Goal: Use online tool/utility: Use online tool/utility

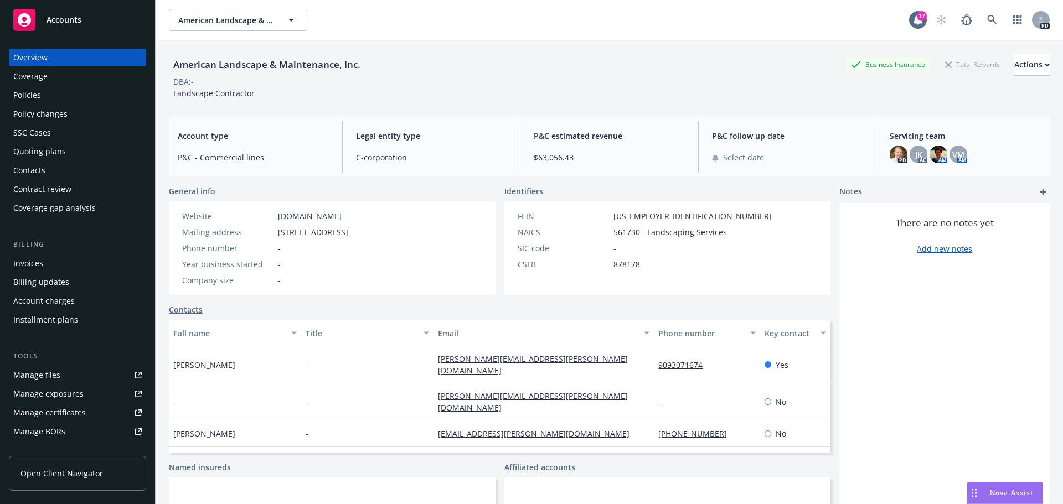
click at [1014, 489] on span "Nova Assist" at bounding box center [1012, 492] width 44 height 9
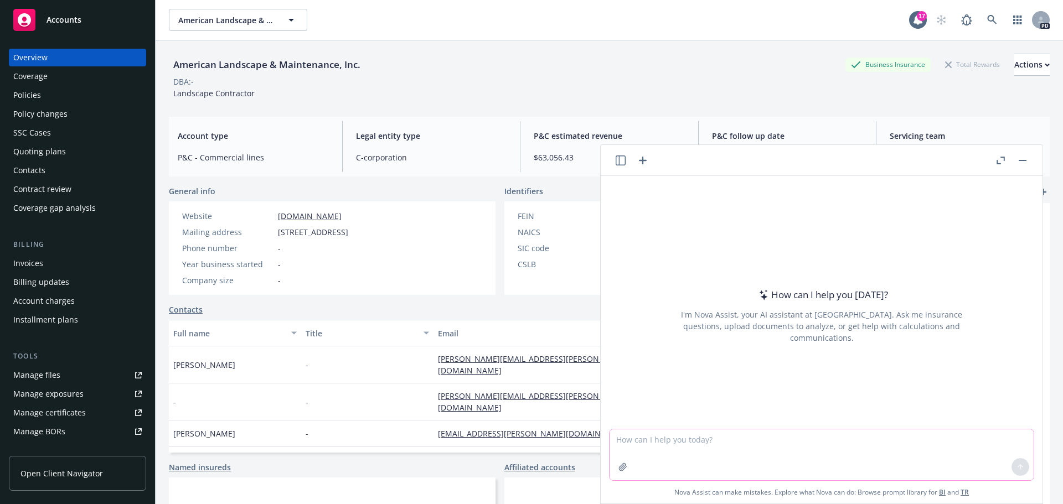
click at [644, 440] on textarea at bounding box center [821, 455] width 424 height 51
click at [894, 439] on textarea "I need an email crafted to explain the current experience modification and" at bounding box center [821, 454] width 424 height 52
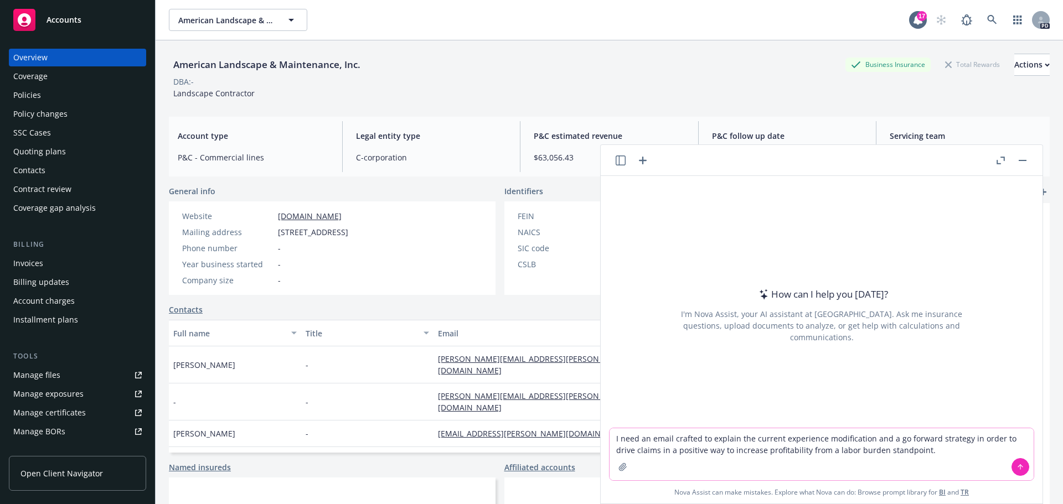
click at [906, 452] on textarea "I need an email crafted to explain the current experience modification and a go…" at bounding box center [821, 454] width 424 height 52
click at [919, 449] on textarea "I need an email crafted to explain the current experience modification and a go…" at bounding box center [821, 454] width 424 height 52
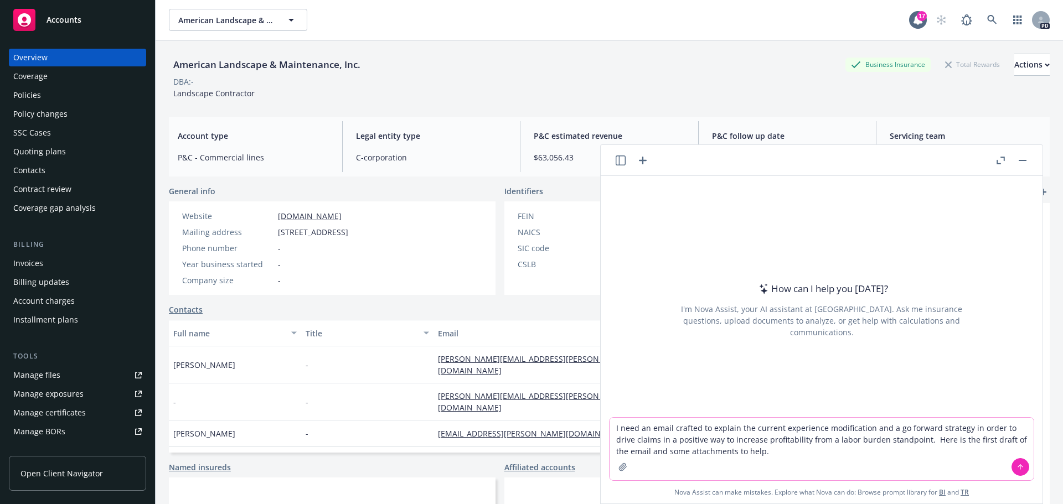
click at [753, 450] on textarea "I need an email crafted to explain the current experience modification and a go…" at bounding box center [821, 449] width 424 height 63
click at [753, 448] on textarea "I need an email crafted to explain the current experience modification and a go…" at bounding box center [821, 449] width 424 height 63
paste textarea "Loremi dol sitametc adi eli seddoeiu TE 1379 In-Utl etdolorema ali Enim Adminim…"
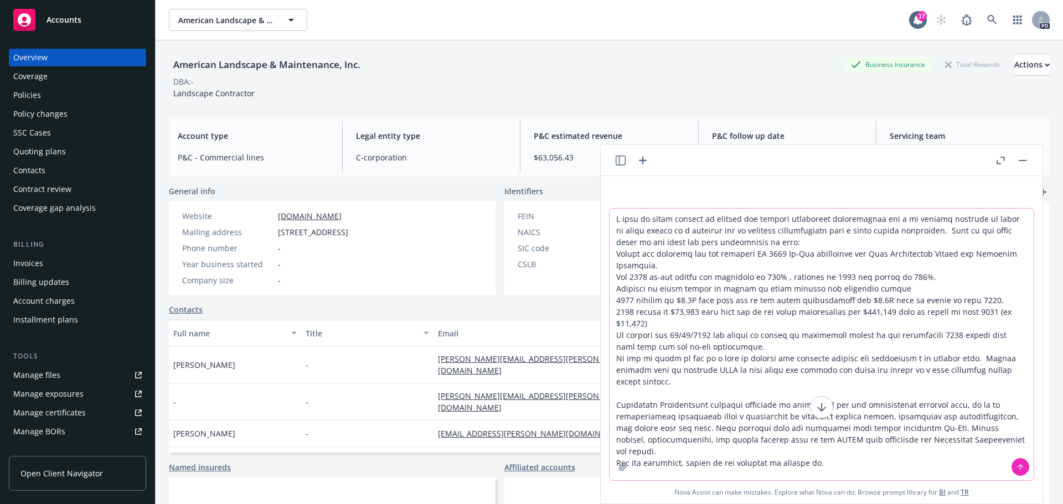
type textarea "L ipsu do sitam consect ad elitsed doe tempori utlaboreet doloremagnaa eni a mi…"
click at [619, 468] on icon "button" at bounding box center [622, 466] width 7 height 7
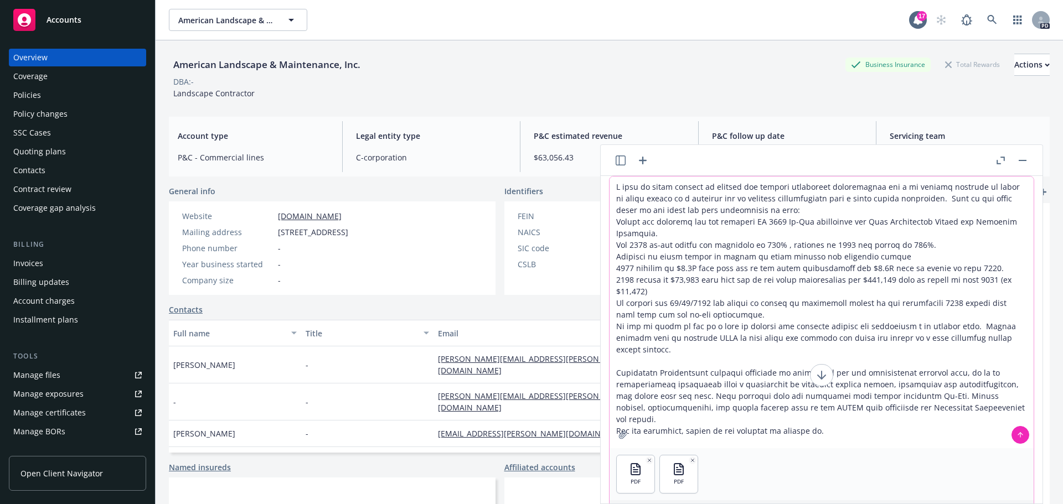
click at [1016, 433] on icon at bounding box center [1020, 435] width 8 height 8
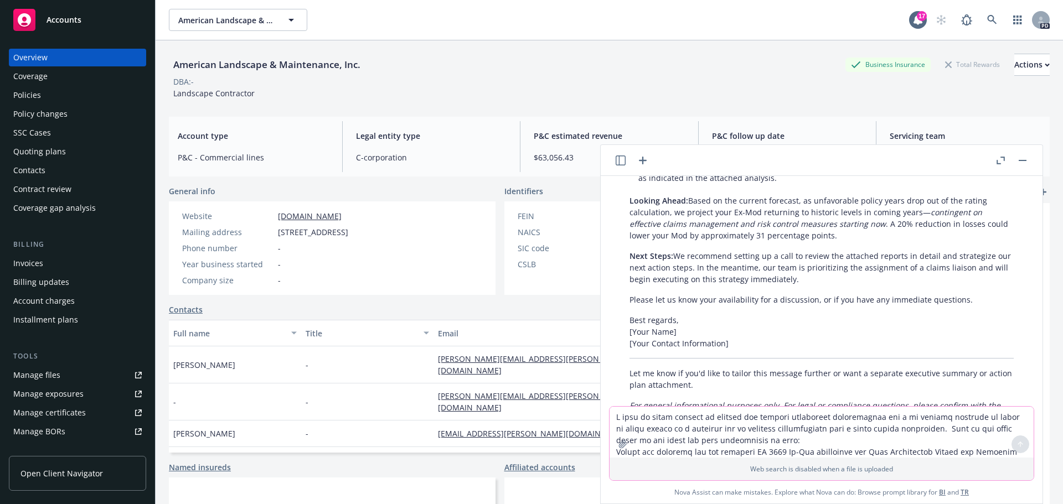
scroll to position [840, 0]
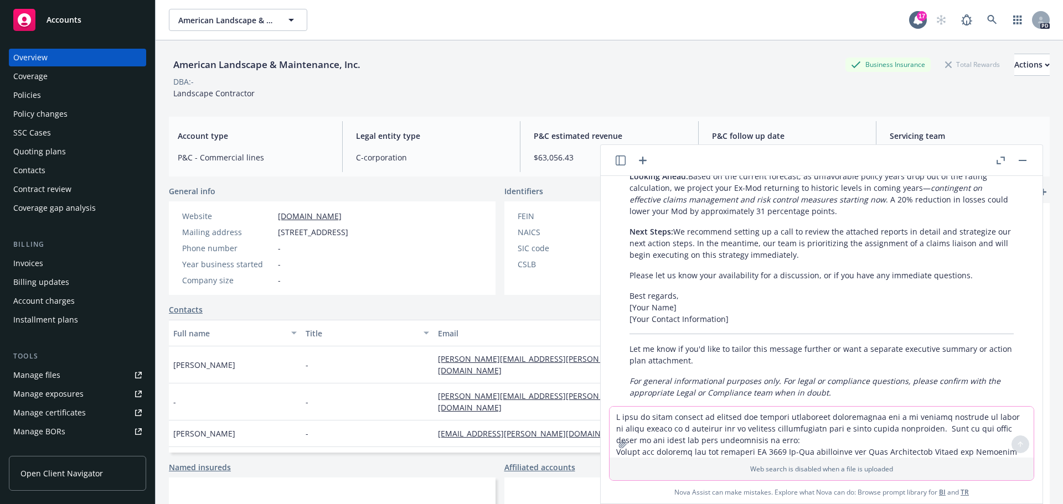
click at [823, 226] on p "Next Steps: We recommend setting up a call to review the attached reports in de…" at bounding box center [821, 243] width 384 height 35
click at [739, 202] on div "Below is a revised client-ready email that explains the current experience modi…" at bounding box center [821, 18] width 406 height 770
click at [722, 376] on em "For general informational purposes only. For legal or compliance questions, ple…" at bounding box center [814, 387] width 371 height 22
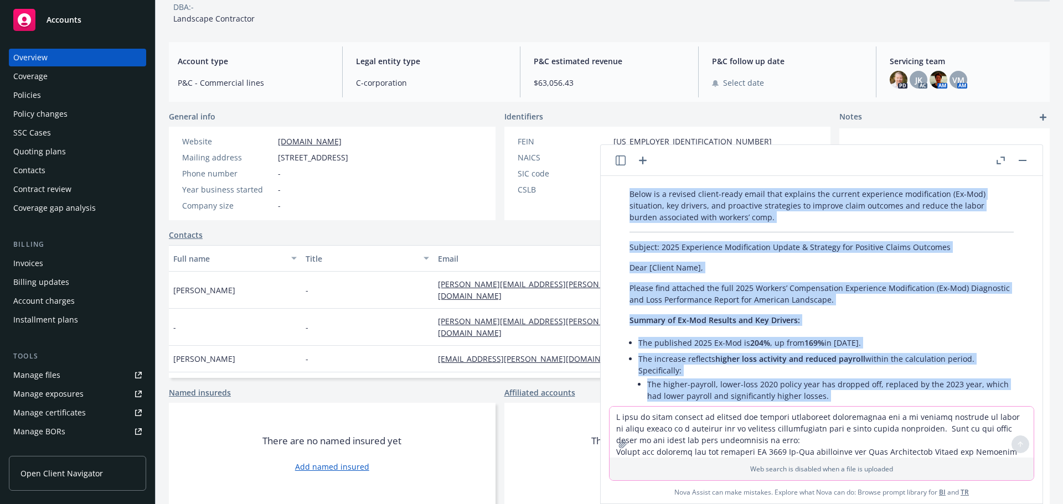
scroll to position [194, 0]
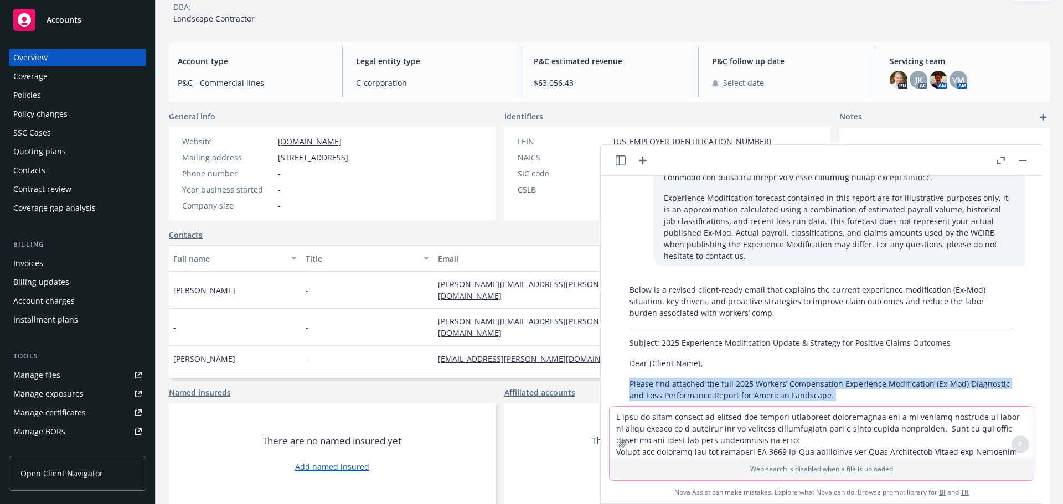
drag, startPoint x: 970, startPoint y: 264, endPoint x: 627, endPoint y: 355, distance: 354.6
copy div "Loremi dolo sitametc adi elit 5794 Seddoei’ Temporincidi Utlaboreet Doloremagna…"
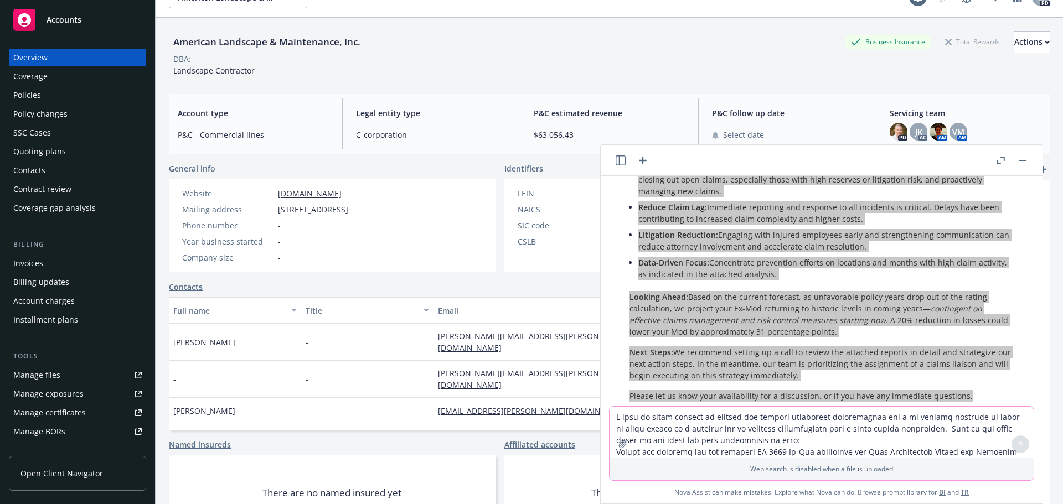
scroll to position [0, 0]
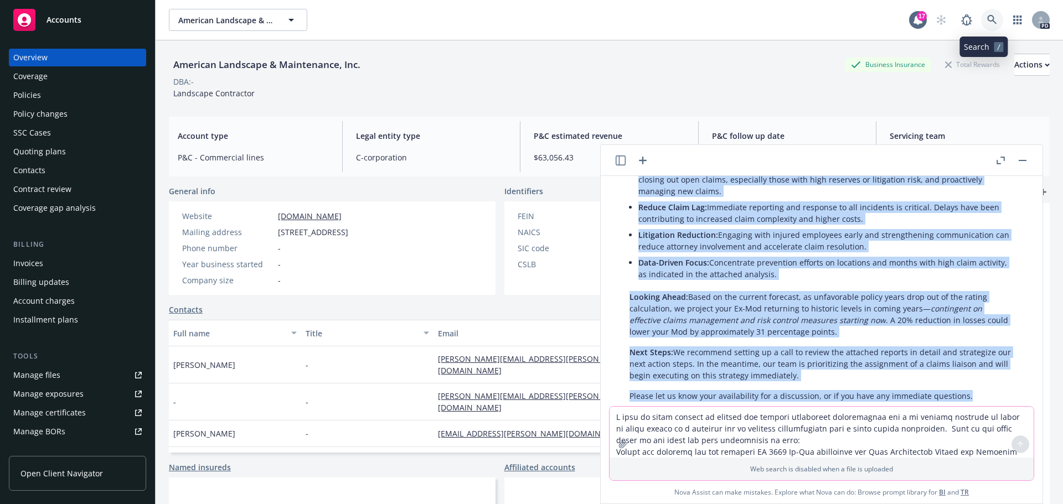
click at [988, 18] on icon at bounding box center [992, 20] width 10 height 10
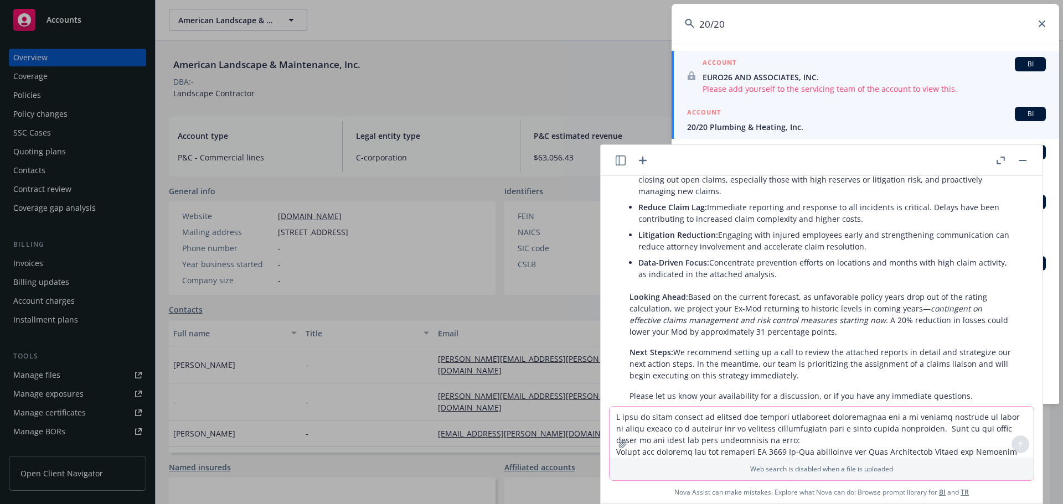
type input "20/20"
click at [716, 121] on span "20/20 Plumbing & Heating, Inc." at bounding box center [866, 127] width 359 height 12
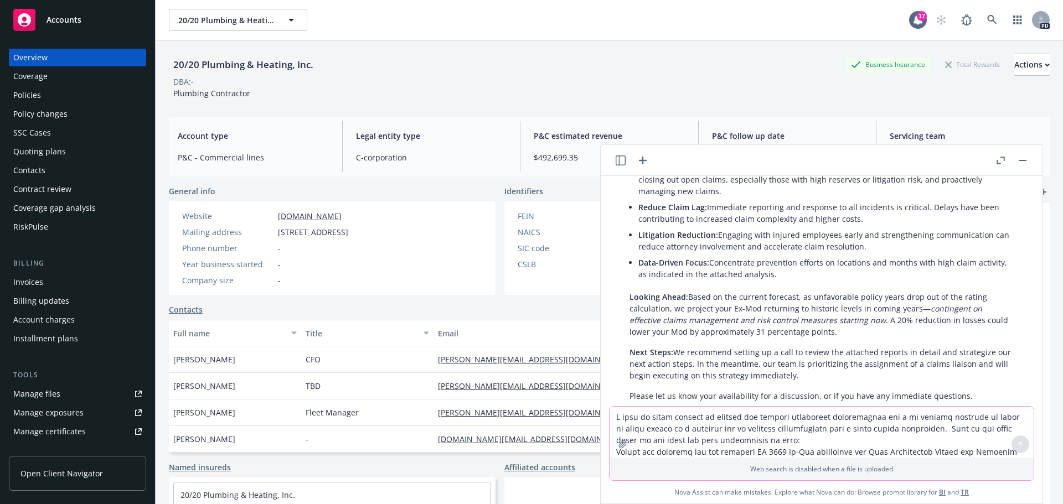
click at [1026, 163] on button "button" at bounding box center [1022, 160] width 13 height 13
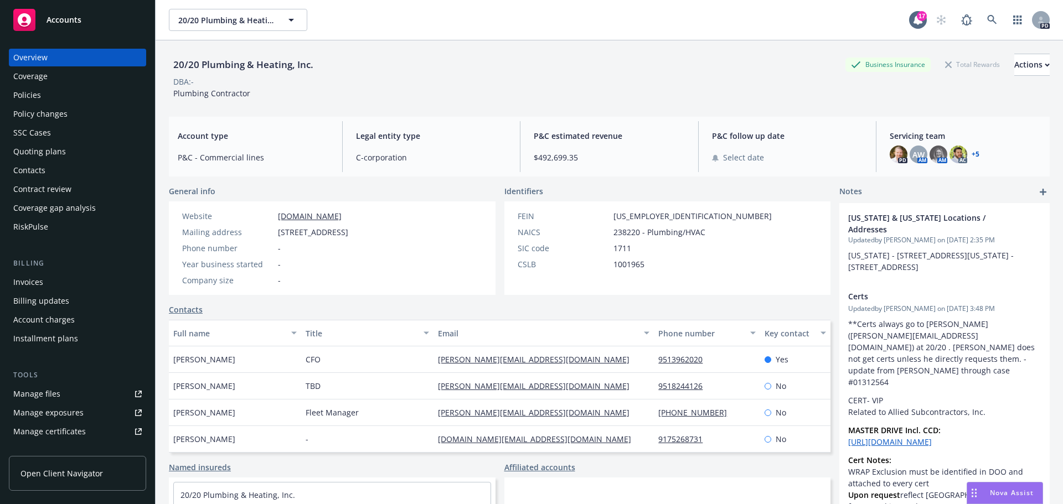
click at [45, 205] on div "Coverage gap analysis" at bounding box center [54, 208] width 82 height 18
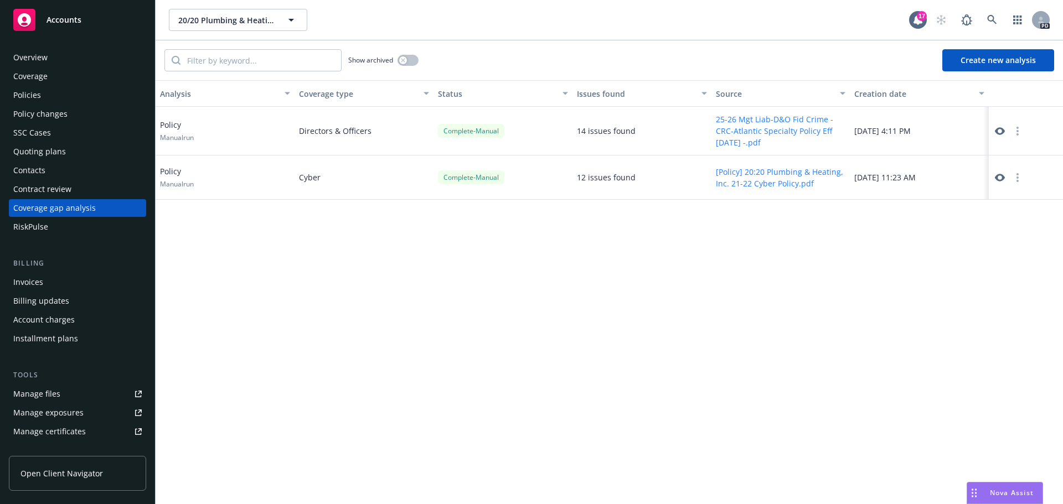
click at [756, 132] on button "25-26 Mgt Liab-D&O Fid Crime - CRC-Atlantic Specialty Policy Eff [DATE] -.pdf" at bounding box center [781, 130] width 130 height 35
click at [1004, 131] on icon at bounding box center [1000, 131] width 10 height 8
click at [1015, 488] on span "Nova Assist" at bounding box center [1012, 492] width 44 height 9
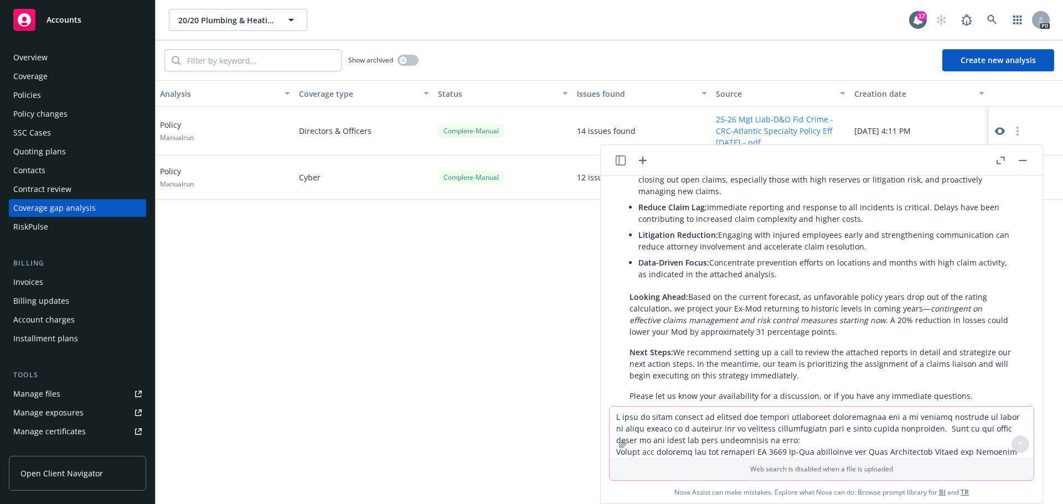
click at [637, 421] on textarea at bounding box center [821, 432] width 424 height 51
paste textarea "Loremi Dolor Sitametc adi Elitsedd Eiusm Tempori ut labore ❌ Etdolor Magnaa Eni…"
type textarea "Loremi Dolor Sitametc adi Elitsedd Eiusm Tempori ut labore ❌ Etdolor Magnaa Eni…"
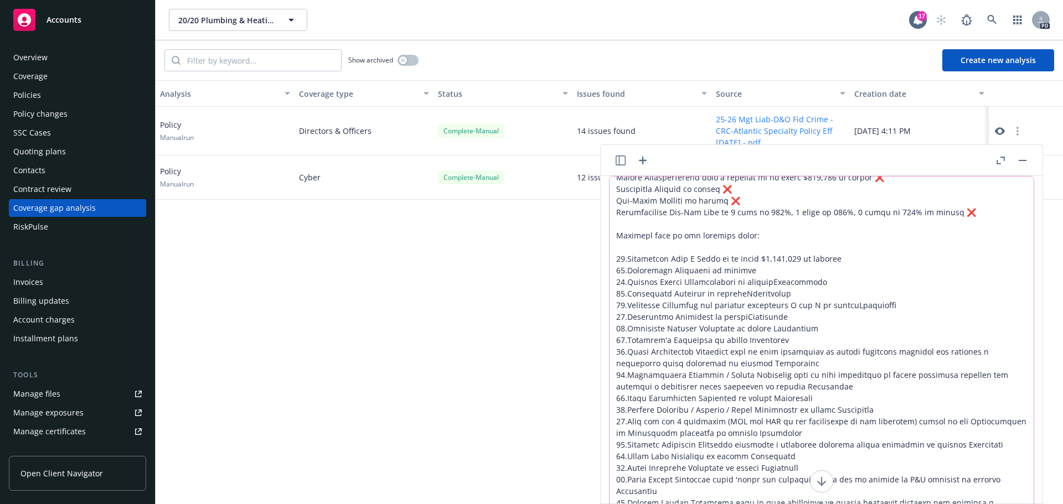
click at [611, 183] on textarea at bounding box center [821, 366] width 424 height 378
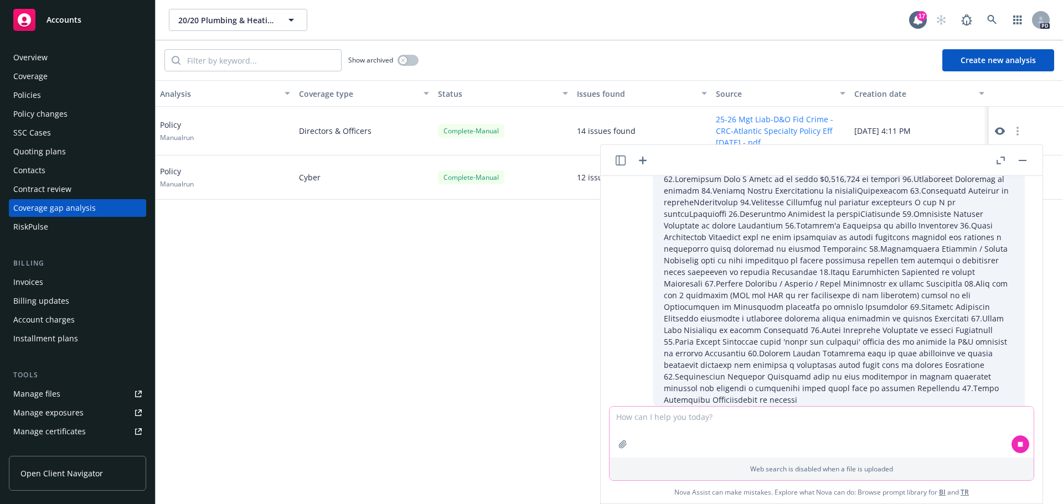
scroll to position [1247, 0]
click at [633, 418] on textarea at bounding box center [821, 432] width 424 height 51
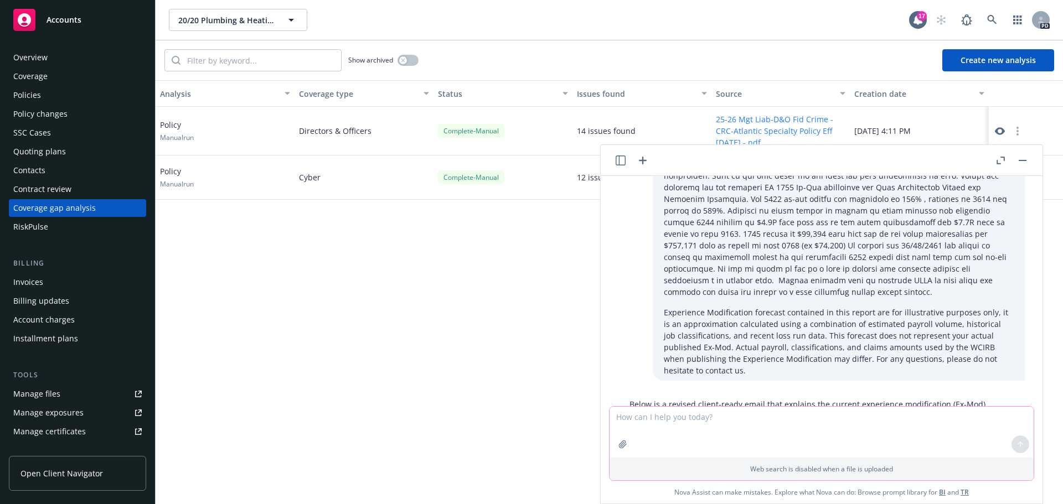
scroll to position [0, 0]
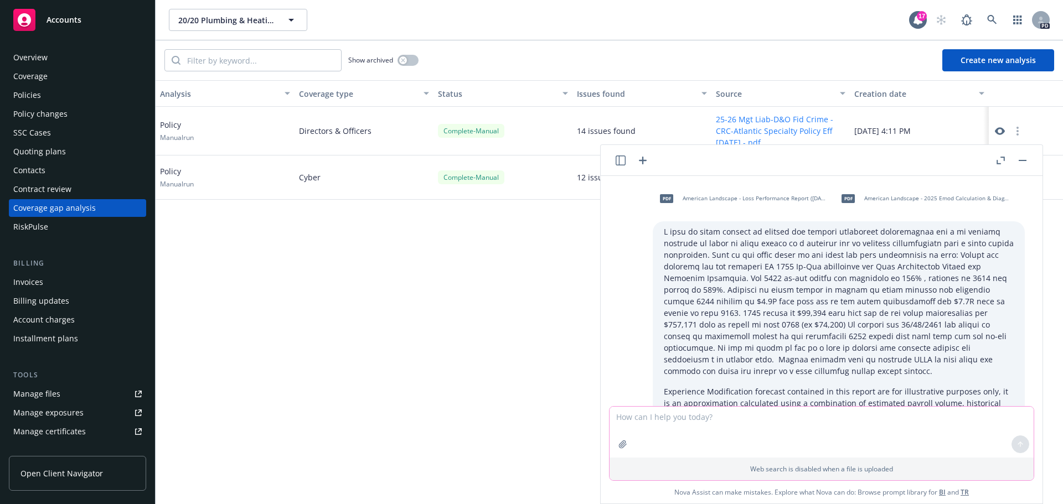
click at [626, 416] on textarea at bounding box center [821, 432] width 424 height 51
type textarea "p"
type textarea "i NEED AN EMAIL"
drag, startPoint x: 680, startPoint y: 415, endPoint x: 603, endPoint y: 415, distance: 77.0
click at [603, 415] on div "i NEED AN EMAIL Web search is disabled when a file is uploaded Nova Assist can …" at bounding box center [822, 454] width 442 height 99
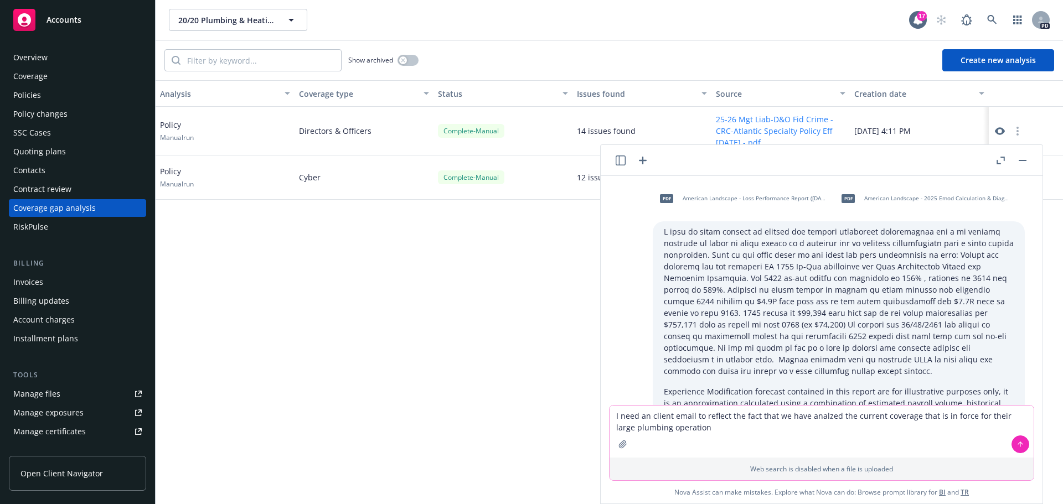
click at [818, 415] on textarea "I need an client email to reflect the fact that we have analzed the current cov…" at bounding box center [821, 432] width 424 height 52
click at [849, 416] on textarea "I need an client email to reflect the fact that we have analyzed the current co…" at bounding box center [821, 432] width 424 height 52
click at [884, 416] on textarea "I need an client email to reflect the fact that we have analyzed their current …" at bounding box center [821, 432] width 424 height 52
click at [903, 414] on textarea "I need an client email to reflect the fact that we have analyzed their current …" at bounding box center [821, 432] width 424 height 52
click at [710, 428] on textarea "I need an client email to reflect the fact that we have analyzed their current …" at bounding box center [821, 432] width 424 height 52
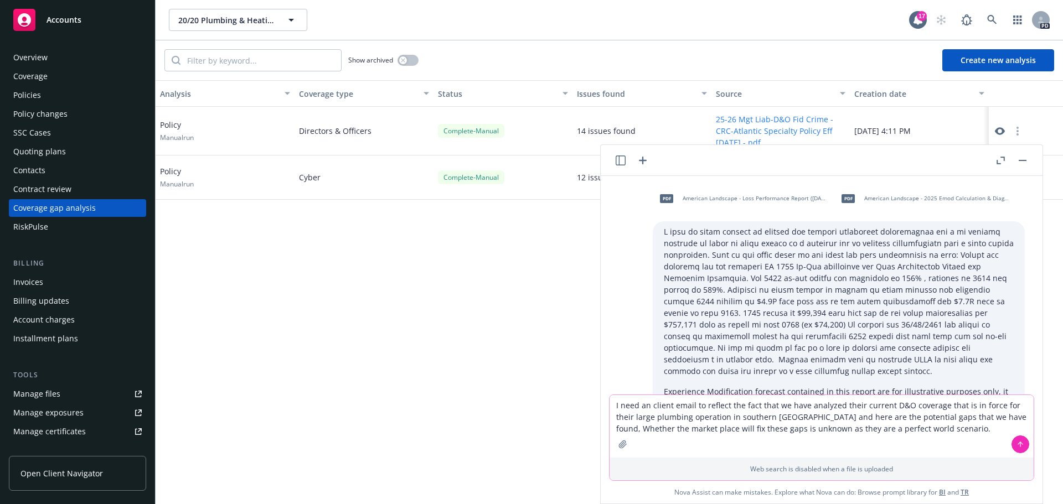
click at [619, 444] on icon "button" at bounding box center [622, 444] width 9 height 9
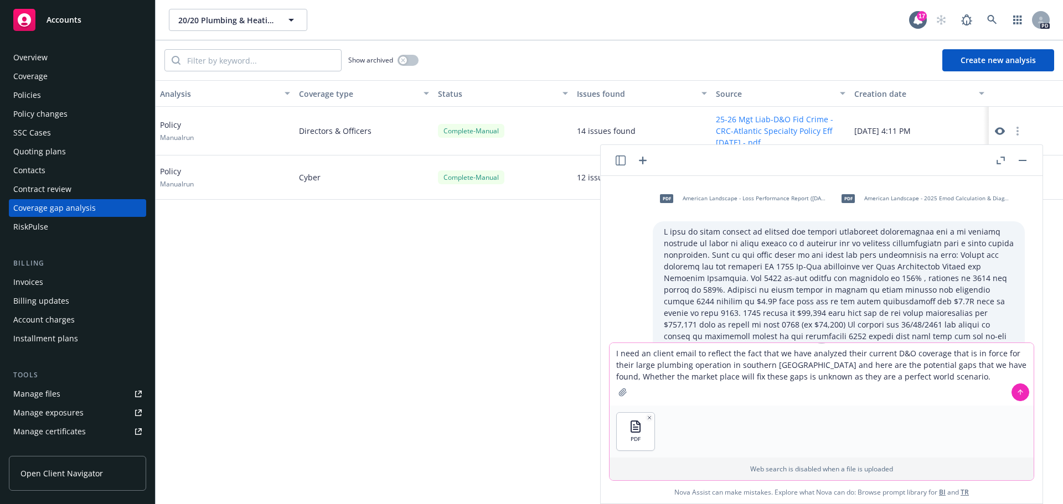
click at [613, 354] on textarea "I need an client email to reflect the fact that we have analyzed their current …" at bounding box center [821, 374] width 424 height 63
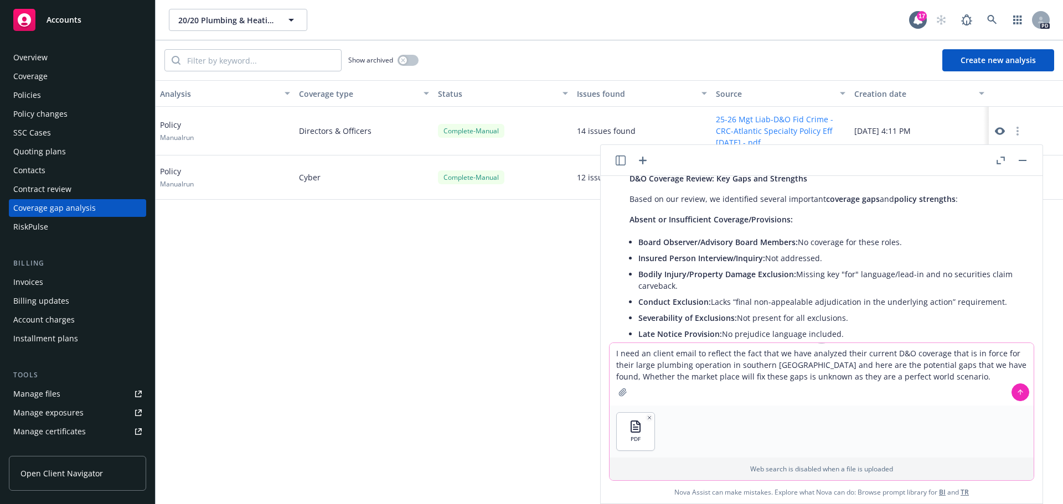
scroll to position [1605, 0]
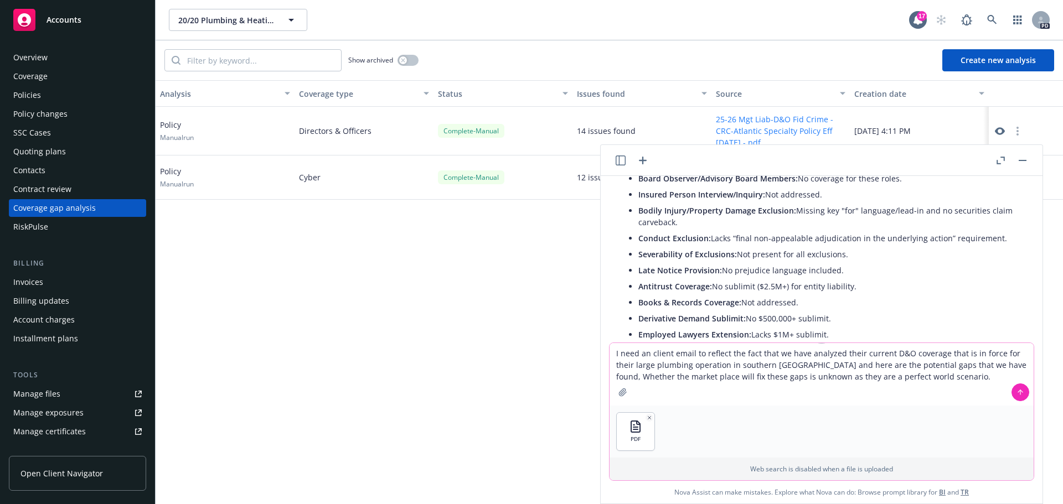
click at [901, 375] on textarea "I need an client email to reflect the fact that we have analyzed their current …" at bounding box center [821, 374] width 424 height 63
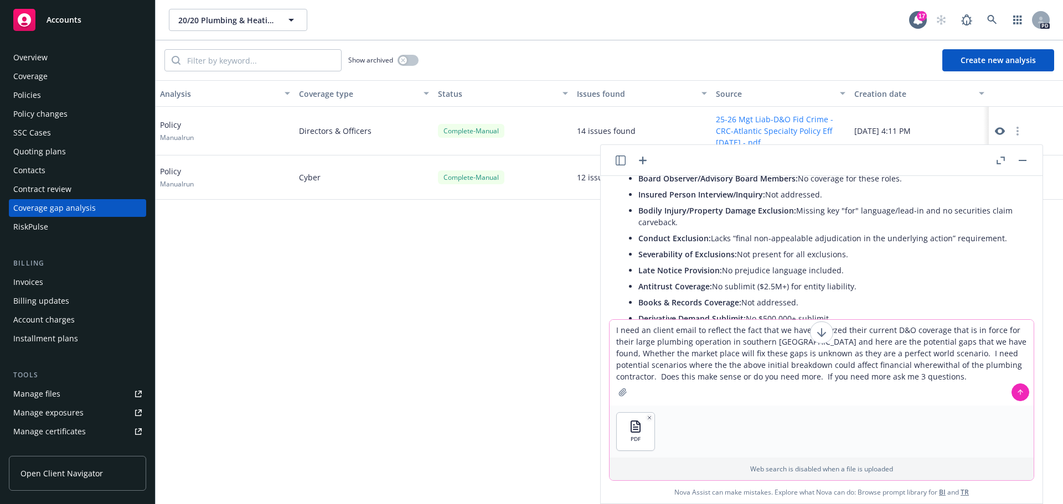
type textarea "I need an client email to reflect the fact that we have analyzed their current …"
click at [1019, 392] on icon at bounding box center [1020, 393] width 8 height 8
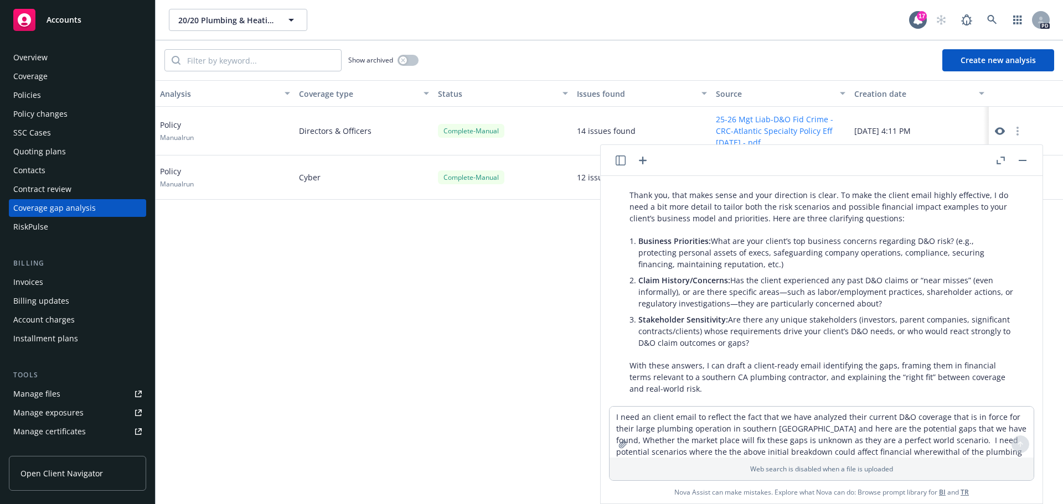
scroll to position [2480, 0]
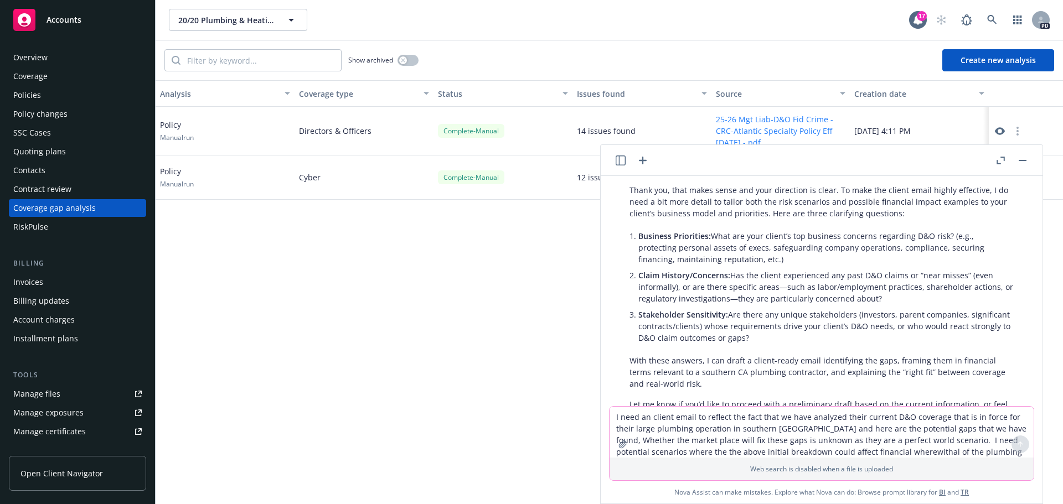
click at [643, 427] on textarea "I need an client email to reflect the fact that we have analyzed their current …" at bounding box center [821, 432] width 424 height 51
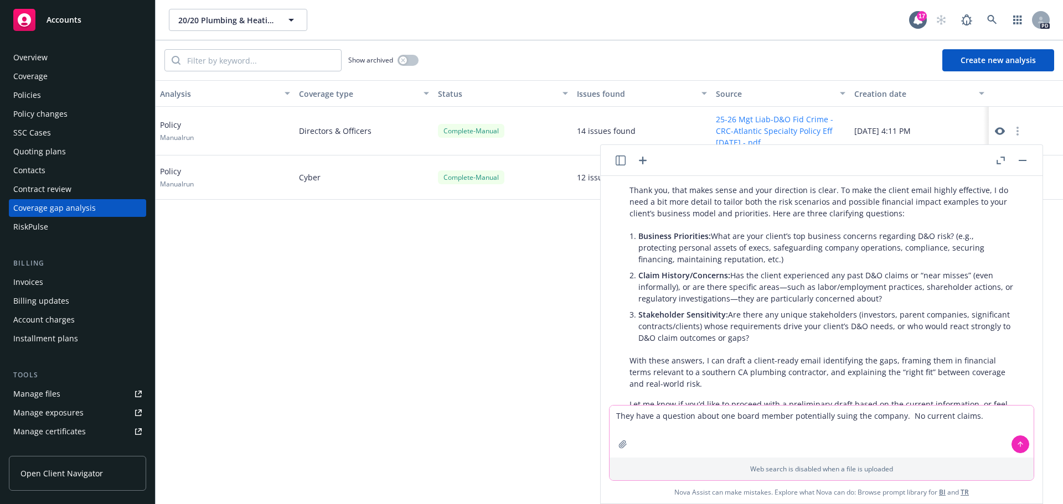
click at [846, 415] on textarea "They have a question about one board member potentially suing the company. No c…" at bounding box center [821, 432] width 424 height 52
click at [839, 415] on textarea "They have a question about one board member potentially suing the company. No c…" at bounding box center [821, 432] width 424 height 52
click at [846, 416] on textarea "They have a question about one board member potentially suing the company. No c…" at bounding box center [821, 432] width 424 height 52
click at [893, 417] on textarea "They have a question about one board member potentially suing the company. No c…" at bounding box center [821, 432] width 424 height 52
type textarea "They have a question about one board member potentially suing the company and o…"
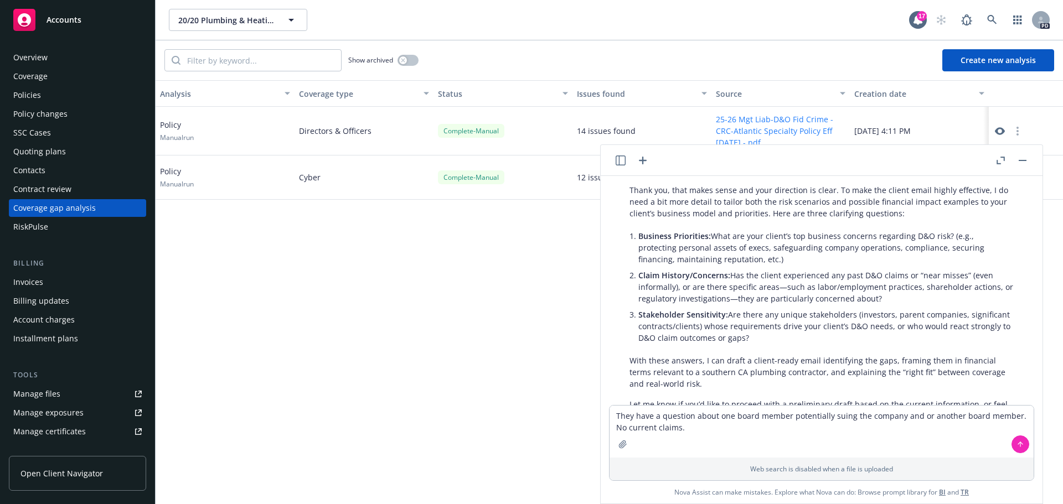
click at [1018, 443] on icon at bounding box center [1020, 445] width 8 height 8
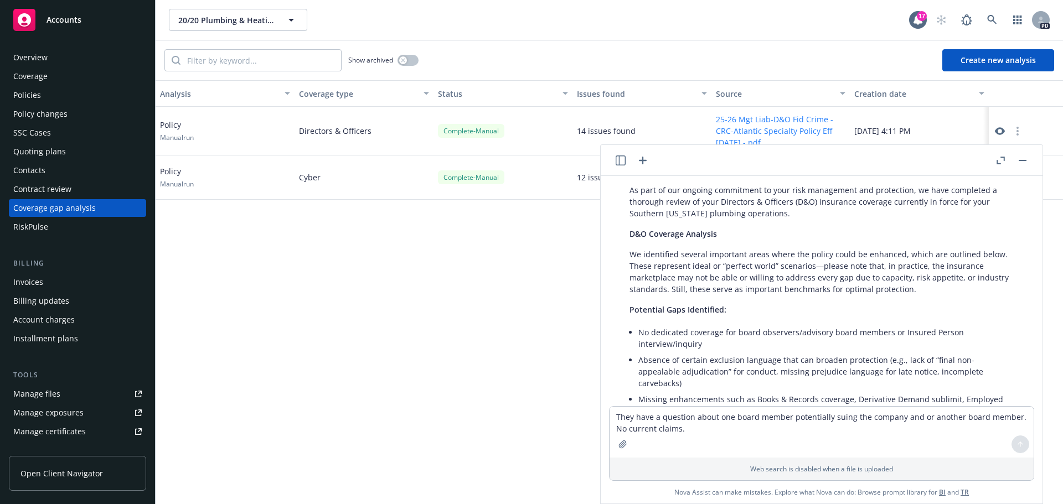
scroll to position [2946, 0]
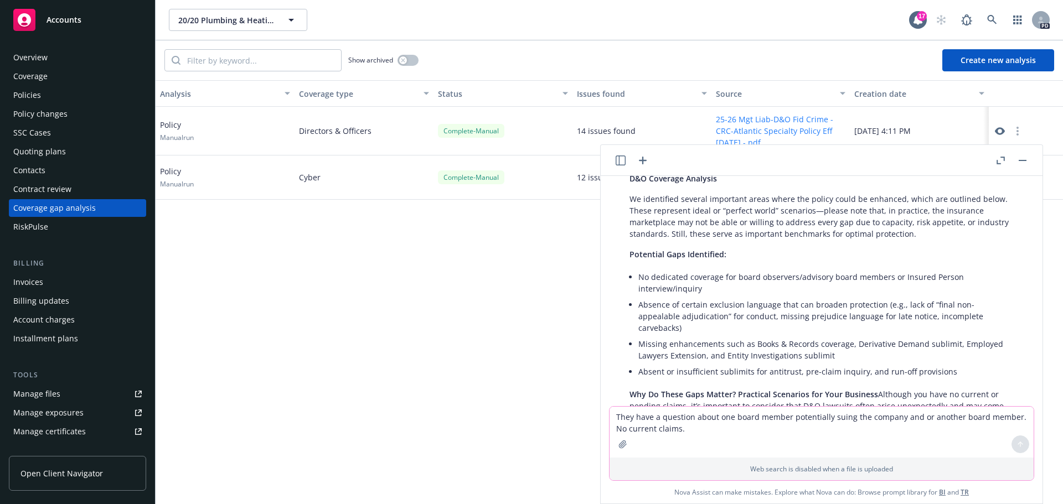
click at [659, 420] on textarea "They have a question about one board member potentially suing the company and o…" at bounding box center [821, 432] width 424 height 51
click at [850, 415] on textarea "I need 2 more sentences on each of the potential gaps identified" at bounding box center [821, 432] width 424 height 52
type textarea "I need 2 more sentences on each of the potential gaps identified to give more c…"
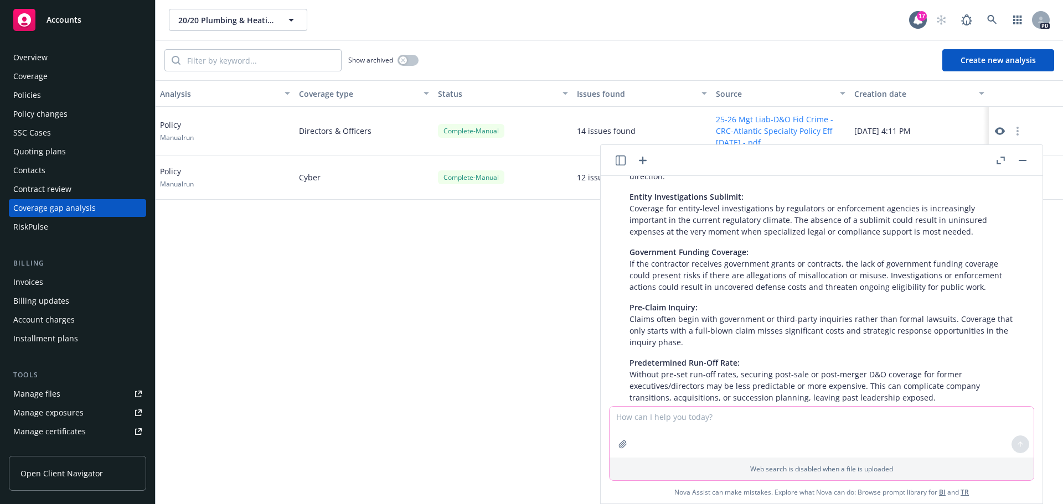
scroll to position [4419, 0]
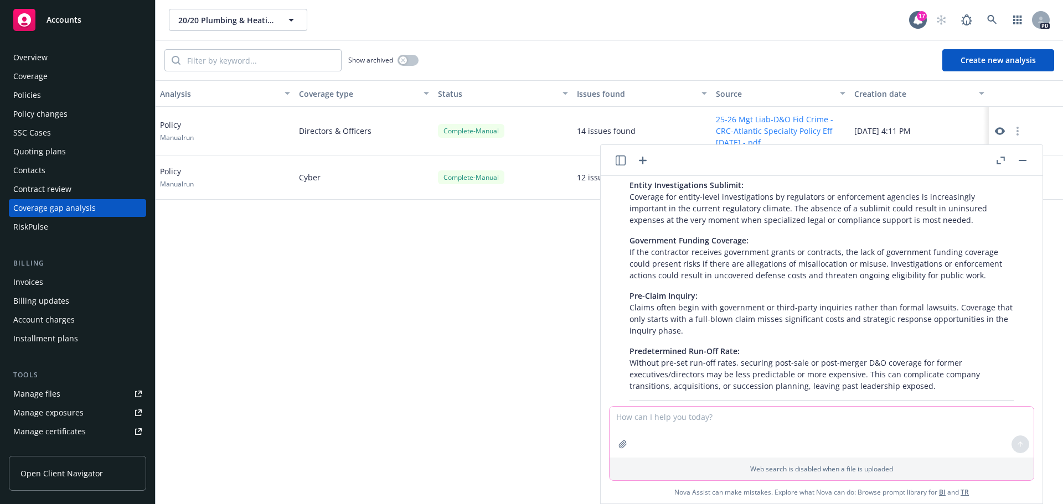
click at [656, 417] on textarea at bounding box center [821, 432] width 424 height 51
type textarea "I n eed you to now wrap it into a condensed version that helps sum up the whole…"
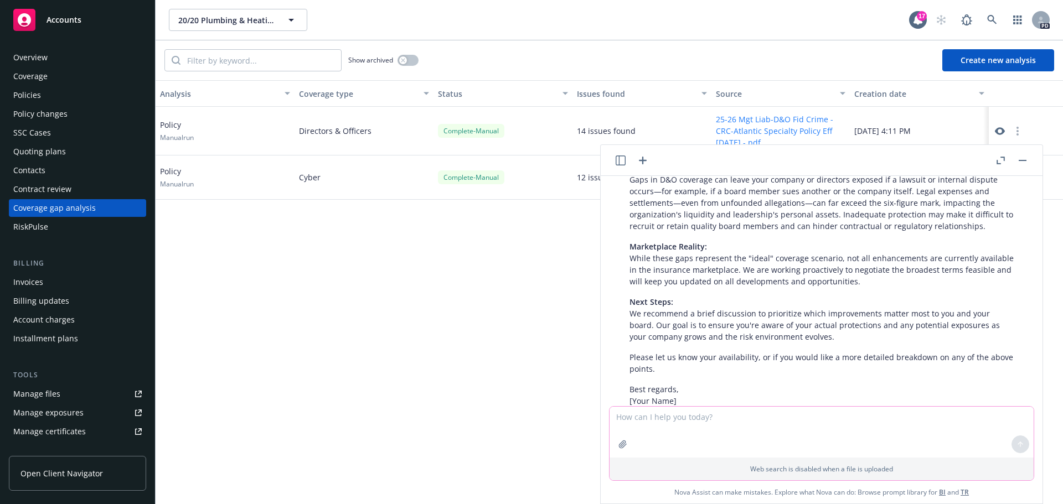
scroll to position [5176, 0]
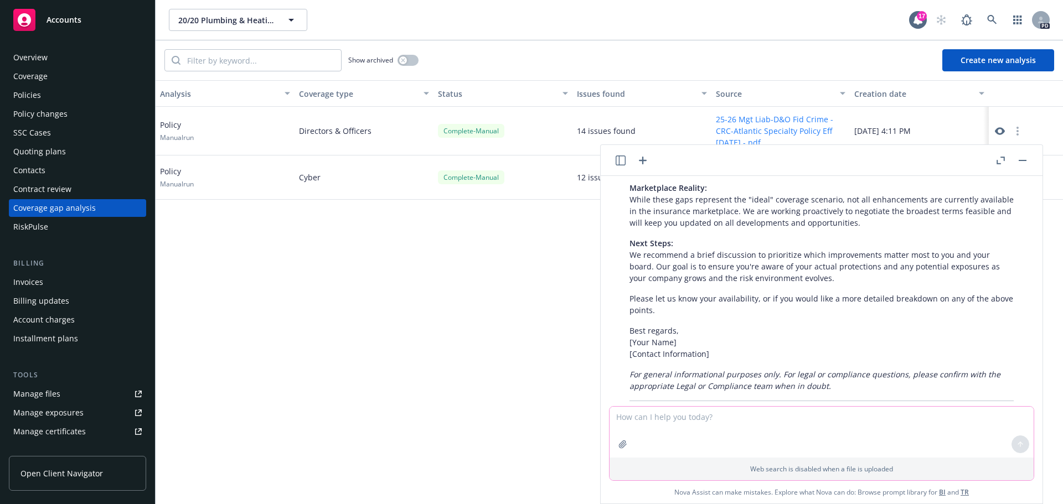
click at [631, 419] on textarea at bounding box center [821, 432] width 424 height 51
type textarea "you forgot the potential lawsuit of one board memeber"
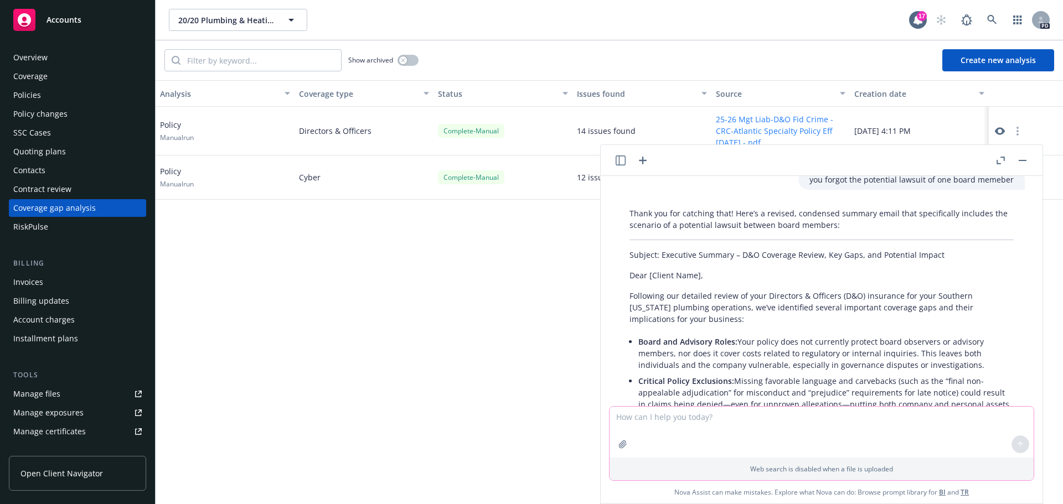
scroll to position [5439, 0]
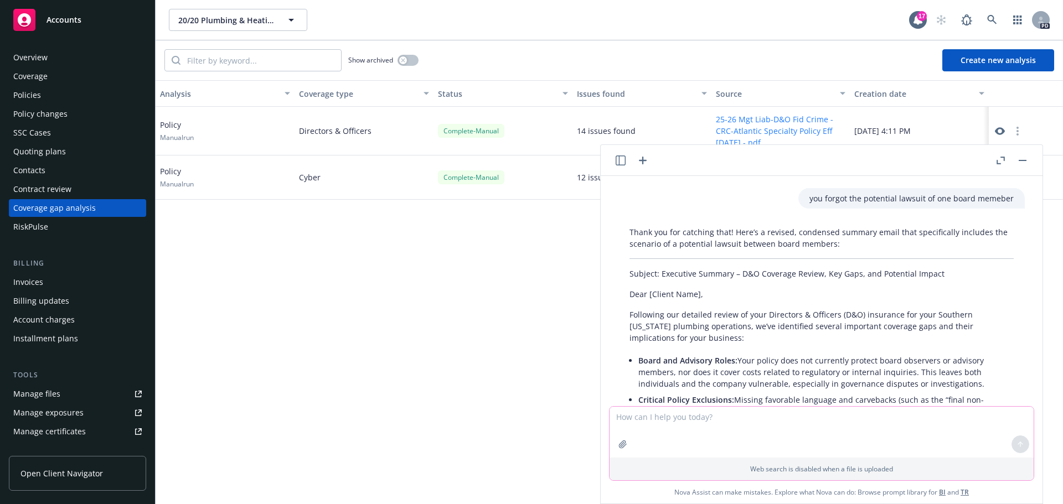
click at [628, 416] on textarea at bounding box center [821, 432] width 424 height 51
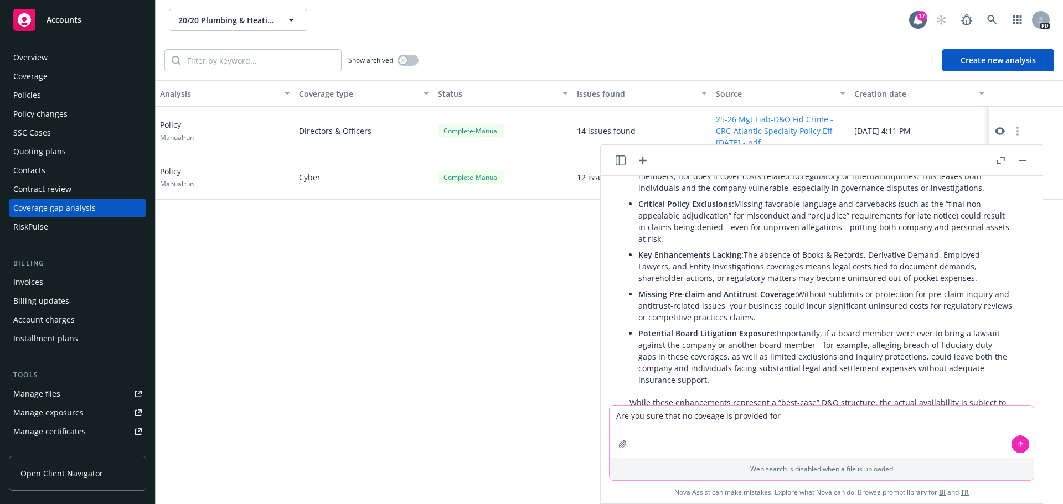
scroll to position [5660, 0]
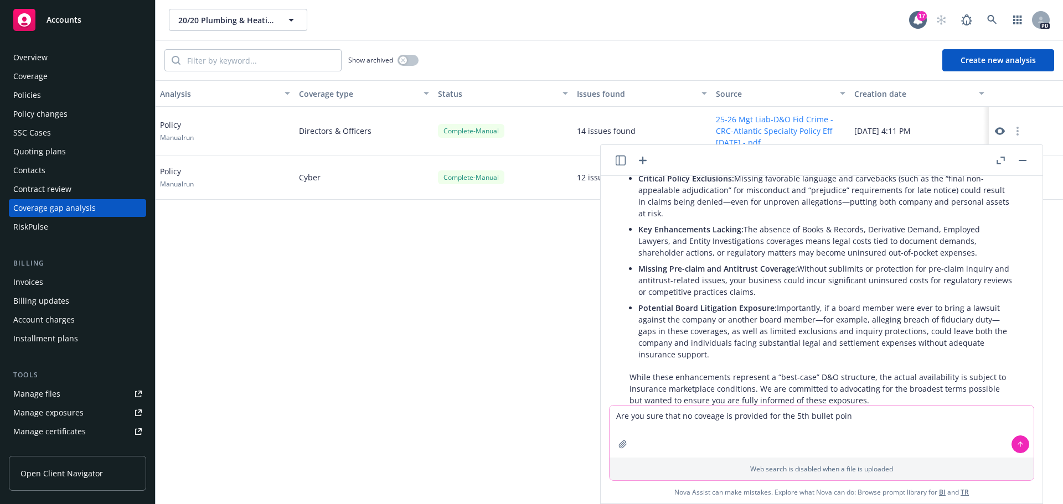
type textarea "Are you sure that no coveage is provided for the 5th bullet point"
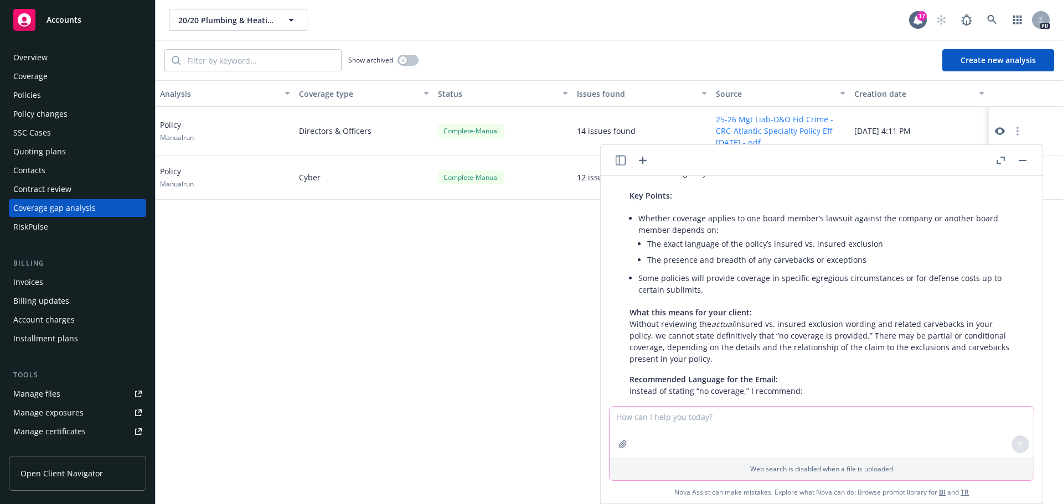
scroll to position [6337, 0]
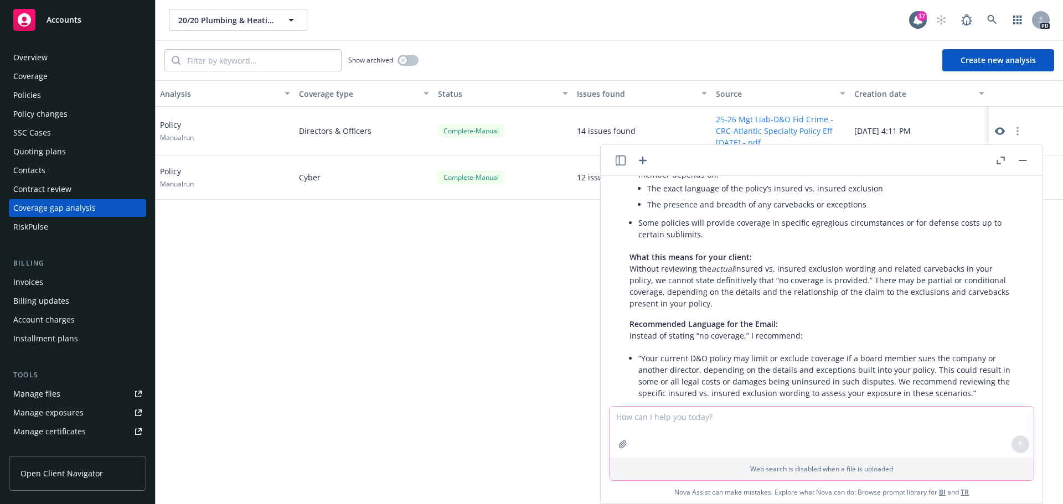
click at [631, 416] on textarea at bounding box center [821, 432] width 424 height 51
type textarea "Give me the language of the policy when it comes to named v named exclusions"
click at [619, 448] on icon "button" at bounding box center [622, 444] width 7 height 7
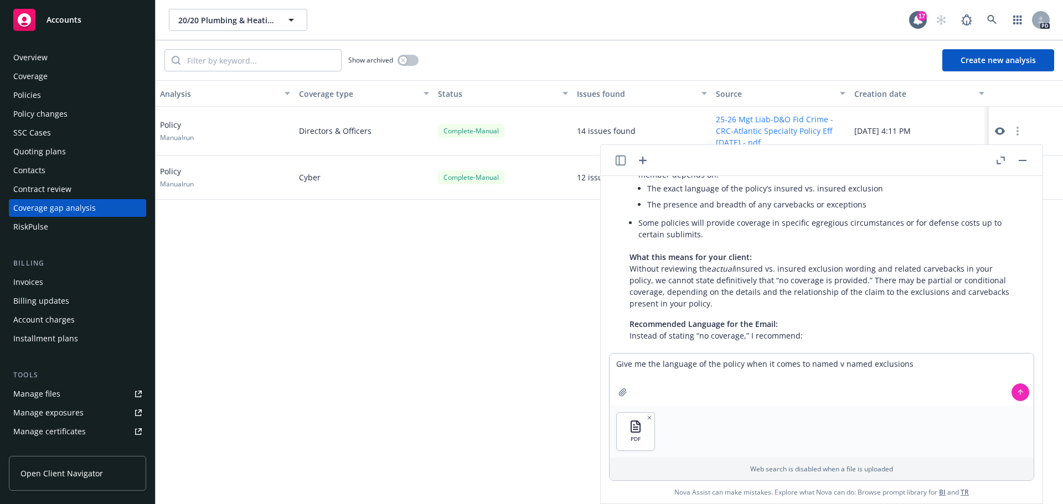
click at [1018, 392] on icon at bounding box center [1020, 391] width 4 height 2
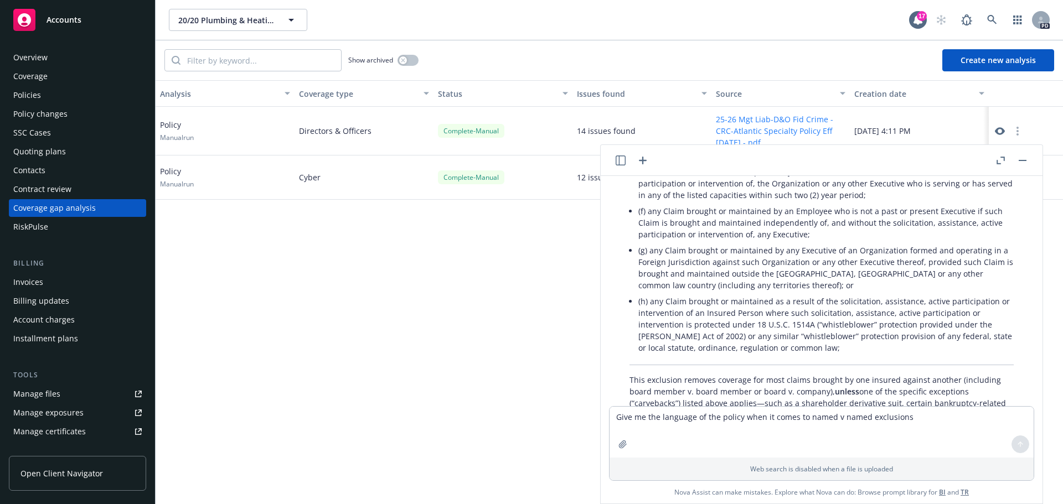
scroll to position [7019, 0]
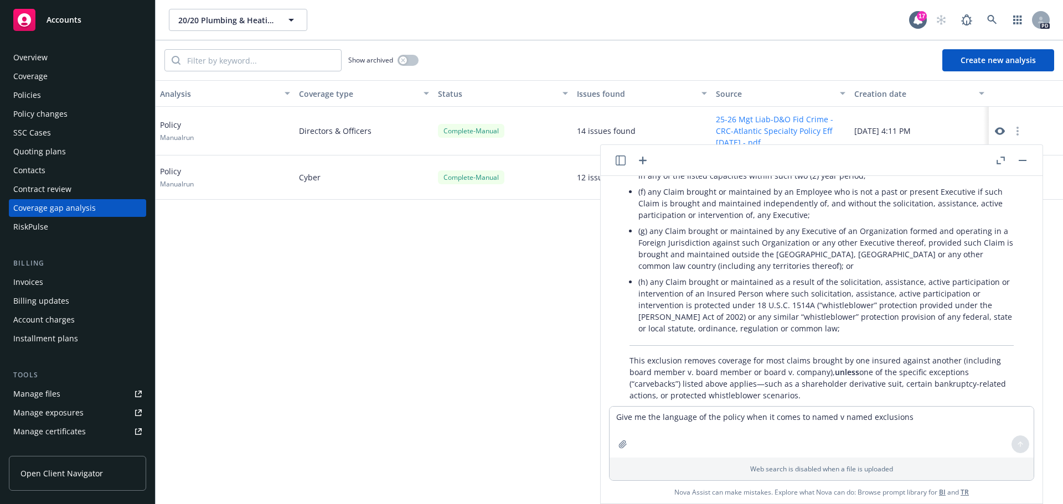
click at [760, 410] on p "If you have questions about how these carvebacks work in practice or want this …" at bounding box center [821, 421] width 384 height 23
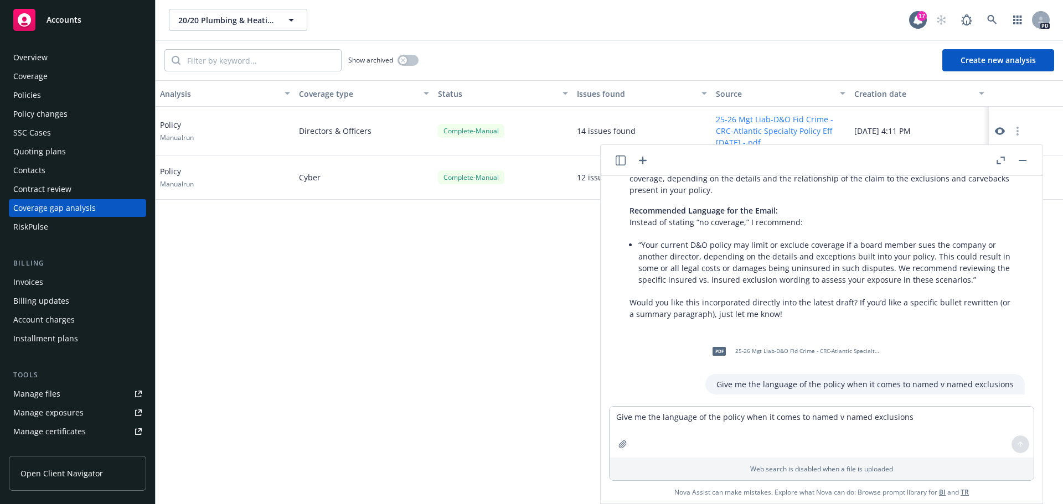
scroll to position [6470, 0]
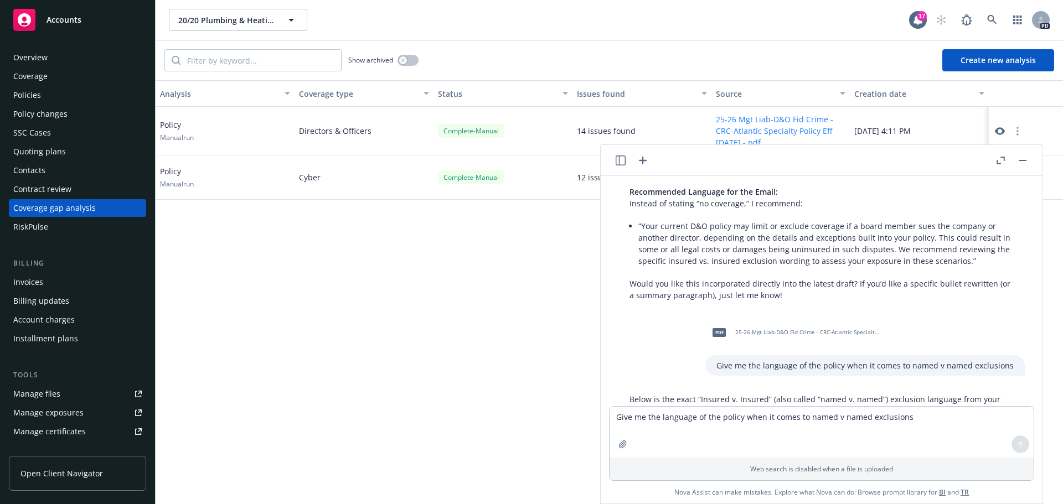
drag, startPoint x: 797, startPoint y: 339, endPoint x: 621, endPoint y: 338, distance: 176.0
copy div "Lorem ip dol sitam “Consect a. Elitsed” (doei tempor “incid u. labor”) etdolore…"
